Goal: Browse casually

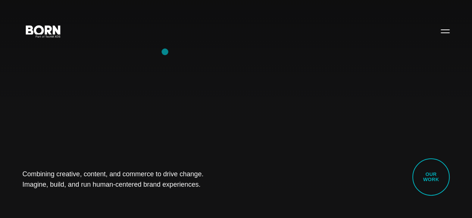
click at [165, 52] on div "Combining creative, content, and commerce to drive change. Imagine, build, and …" at bounding box center [236, 109] width 472 height 218
drag, startPoint x: 24, startPoint y: 162, endPoint x: 195, endPoint y: 186, distance: 173.5
click at [195, 186] on div "Combining creative, content, and commerce to drive change. Imagine, build, and …" at bounding box center [236, 109] width 472 height 218
click at [126, 193] on div "Combining creative, content, and commerce to drive change. Imagine, build, and …" at bounding box center [236, 109] width 472 height 218
drag, startPoint x: 23, startPoint y: 166, endPoint x: 203, endPoint y: 196, distance: 182.0
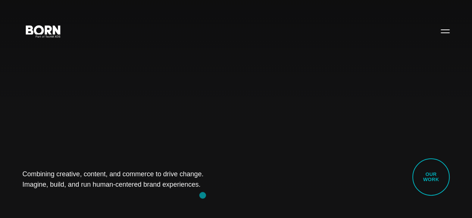
click at [203, 196] on div "Combining creative, content, and commerce to drive change. Imagine, build, and …" at bounding box center [236, 109] width 472 height 218
click at [85, 197] on div "Combining creative, content, and commerce to drive change. Imagine, build, and …" at bounding box center [236, 109] width 472 height 218
drag, startPoint x: 9, startPoint y: 162, endPoint x: 214, endPoint y: 210, distance: 211.0
click at [214, 210] on div "Combining creative, content, and commerce to drive change. Imagine, build, and …" at bounding box center [236, 109] width 472 height 218
click at [176, 176] on h1 "Combining creative, content, and commerce to drive change. Imagine, build, and …" at bounding box center [117, 179] width 190 height 21
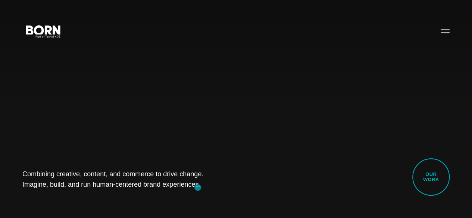
drag, startPoint x: 18, startPoint y: 158, endPoint x: 197, endPoint y: 188, distance: 182.0
click at [197, 188] on div "Combining creative, content, and commerce to drive change. Imagine, build, and …" at bounding box center [236, 109] width 472 height 218
click at [196, 184] on div "Combining creative, content, and commerce to drive change. Imagine, build, and …" at bounding box center [236, 109] width 472 height 218
drag, startPoint x: 22, startPoint y: 166, endPoint x: 175, endPoint y: 180, distance: 154.0
click at [175, 180] on div "Combining creative, content, and commerce to drive change. Imagine, build, and …" at bounding box center [236, 109] width 472 height 218
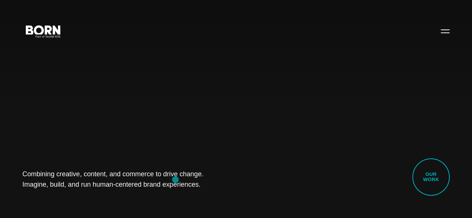
drag, startPoint x: 175, startPoint y: 180, endPoint x: 196, endPoint y: 184, distance: 20.6
click at [196, 184] on div "Combining creative, content, and commerce to drive change. Imagine, build, and …" at bounding box center [236, 109] width 472 height 218
drag, startPoint x: 26, startPoint y: 168, endPoint x: 172, endPoint y: 182, distance: 147.0
click at [172, 182] on div "Combining creative, content, and commerce to drive change. Imagine, build, and …" at bounding box center [236, 109] width 472 height 218
click at [172, 182] on h1 "Combining creative, content, and commerce to drive change. Imagine, build, and …" at bounding box center [117, 179] width 190 height 21
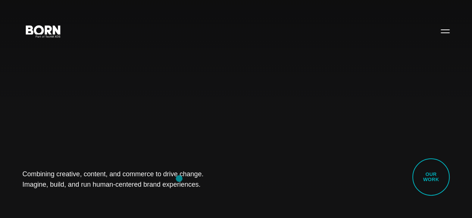
drag, startPoint x: 26, startPoint y: 168, endPoint x: 179, endPoint y: 179, distance: 153.5
click at [179, 179] on div "Combining creative, content, and commerce to drive change. Imagine, build, and …" at bounding box center [236, 109] width 472 height 218
click at [84, 202] on div "Combining creative, content, and commerce to drive change. Imagine, build, and …" at bounding box center [236, 109] width 472 height 218
drag, startPoint x: 16, startPoint y: 162, endPoint x: 214, endPoint y: 184, distance: 199.1
click at [214, 184] on div "Combining creative, content, and commerce to drive change. Imagine, build, and …" at bounding box center [236, 109] width 472 height 218
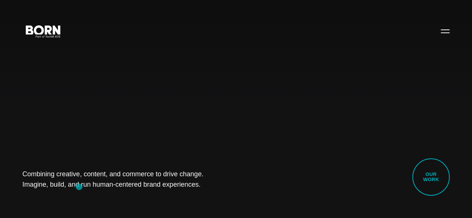
click at [79, 187] on div "Combining creative, content, and commerce to drive change. Imagine, build, and …" at bounding box center [236, 109] width 472 height 218
drag, startPoint x: 25, startPoint y: 169, endPoint x: 233, endPoint y: 207, distance: 212.2
click at [233, 207] on div "Combining creative, content, and commerce to drive change. Imagine, build, and …" at bounding box center [236, 109] width 472 height 218
click at [78, 187] on div "Combining creative, content, and commerce to drive change. Imagine, build, and …" at bounding box center [236, 109] width 472 height 218
drag, startPoint x: 25, startPoint y: 166, endPoint x: 167, endPoint y: 183, distance: 142.8
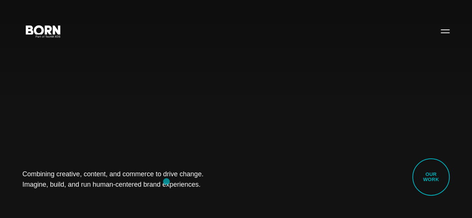
click at [167, 183] on div "Combining creative, content, and commerce to drive change. Imagine, build, and …" at bounding box center [236, 109] width 472 height 218
click at [84, 188] on div "Combining creative, content, and commerce to drive change. Imagine, build, and …" at bounding box center [236, 109] width 472 height 218
drag, startPoint x: 9, startPoint y: 165, endPoint x: 170, endPoint y: 181, distance: 162.1
click at [170, 181] on div "Combining creative, content, and commerce to drive change. Imagine, build, and …" at bounding box center [236, 109] width 472 height 218
click at [100, 195] on div "Combining creative, content, and commerce to drive change. Imagine, build, and …" at bounding box center [236, 109] width 472 height 218
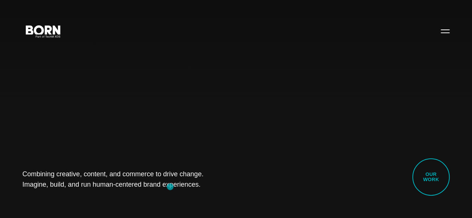
drag, startPoint x: 27, startPoint y: 169, endPoint x: 170, endPoint y: 187, distance: 144.2
click at [170, 187] on div "Combining creative, content, and commerce to drive change. Imagine, build, and …" at bounding box center [236, 109] width 472 height 218
click at [85, 189] on div "Combining creative, content, and commerce to drive change. Imagine, build, and …" at bounding box center [236, 109] width 472 height 218
drag, startPoint x: 25, startPoint y: 162, endPoint x: 233, endPoint y: 179, distance: 208.6
click at [233, 179] on div "Combining creative, content, and commerce to drive change. Imagine, build, and …" at bounding box center [236, 109] width 472 height 218
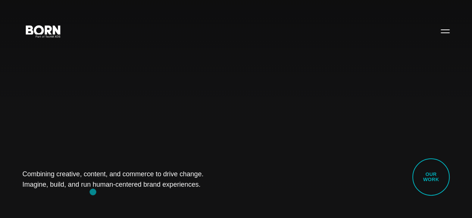
click at [93, 192] on div "Combining creative, content, and commerce to drive change. Imagine, build, and …" at bounding box center [236, 109] width 472 height 218
click at [63, 98] on div "Combining creative, content, and commerce to drive change. Imagine, build, and …" at bounding box center [236, 109] width 472 height 218
drag, startPoint x: 86, startPoint y: 174, endPoint x: 209, endPoint y: 184, distance: 123.6
click at [209, 184] on div "Combining creative, content, and commerce to drive change. Imagine, build, and …" at bounding box center [236, 109] width 472 height 218
click at [213, 177] on h1 "Combining creative, content, and commerce to drive change. Imagine, build, and …" at bounding box center [117, 179] width 190 height 21
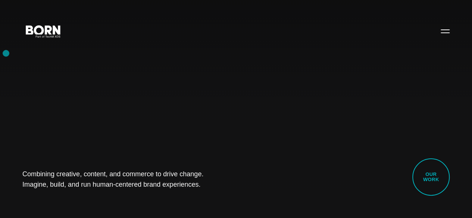
click at [6, 53] on div "Combining creative, content, and commerce to drive change. Imagine, build, and …" at bounding box center [236, 109] width 472 height 218
